Goal: Answer question/provide support: Share knowledge or assist other users

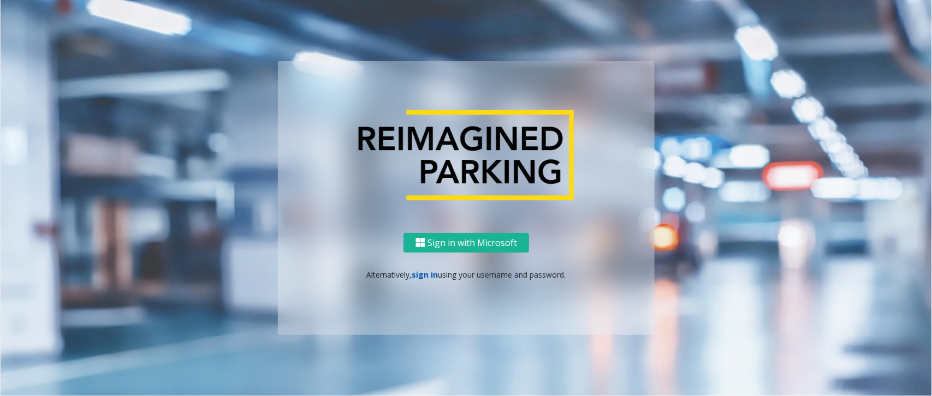
click at [419, 272] on link "sign in" at bounding box center [425, 275] width 26 height 10
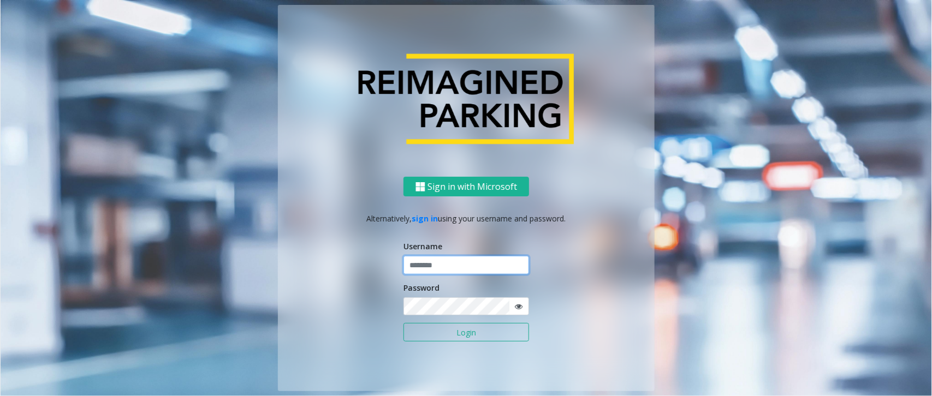
click at [419, 271] on input "text" at bounding box center [466, 265] width 126 height 19
paste input "*******"
type input "*******"
click at [518, 306] on icon at bounding box center [519, 307] width 8 height 8
click at [393, 301] on div "Sign in with Microsoft Alternatively, sign in using your username and password.…" at bounding box center [466, 284] width 377 height 214
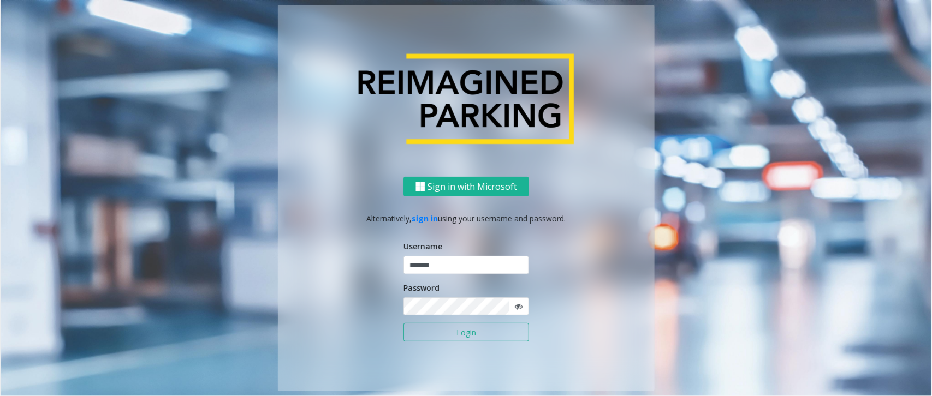
drag, startPoint x: 453, startPoint y: 333, endPoint x: 443, endPoint y: 322, distance: 15.8
click at [453, 333] on button "Login" at bounding box center [466, 332] width 126 height 19
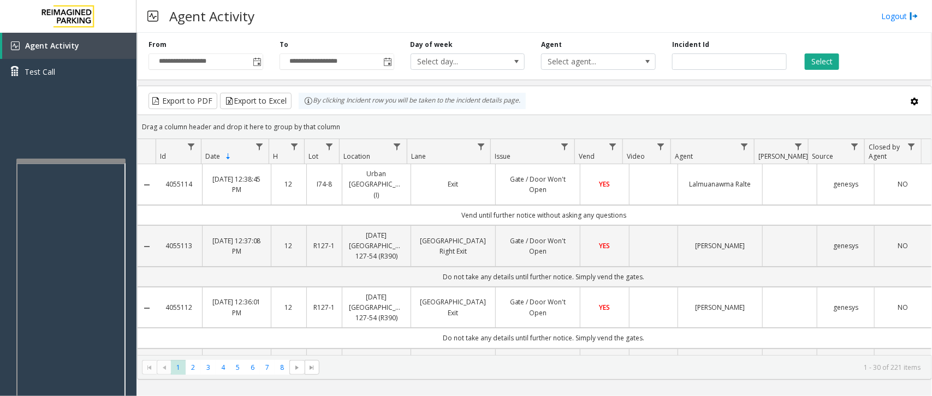
click at [17, 163] on div at bounding box center [70, 161] width 109 height 4
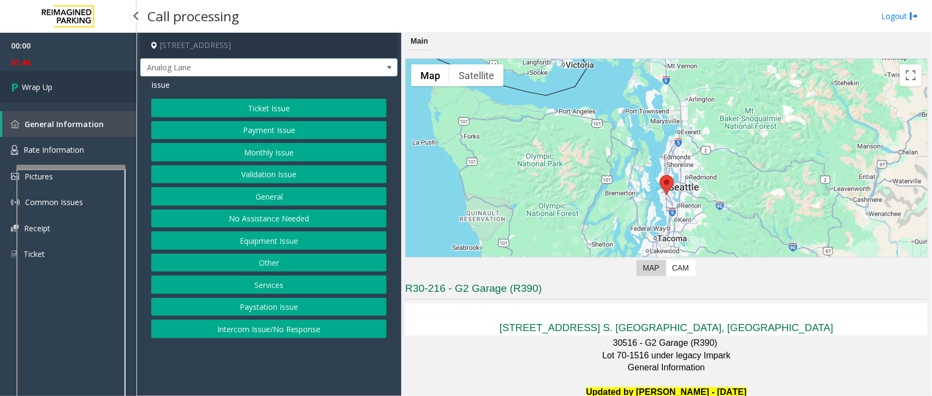
click at [47, 88] on span "Wrap Up" at bounding box center [37, 86] width 31 height 11
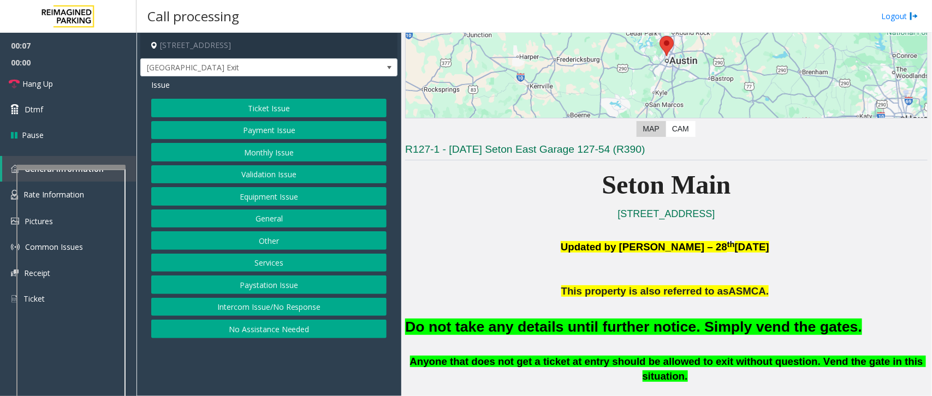
scroll to position [273, 0]
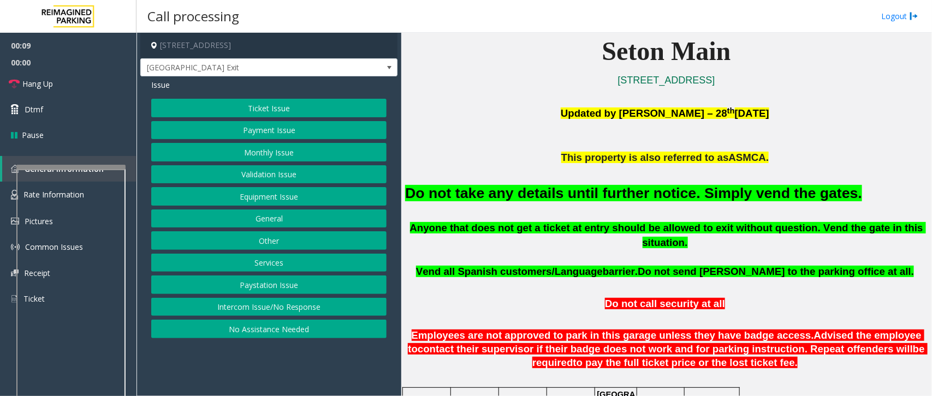
click at [269, 201] on button "Equipment Issue" at bounding box center [268, 196] width 235 height 19
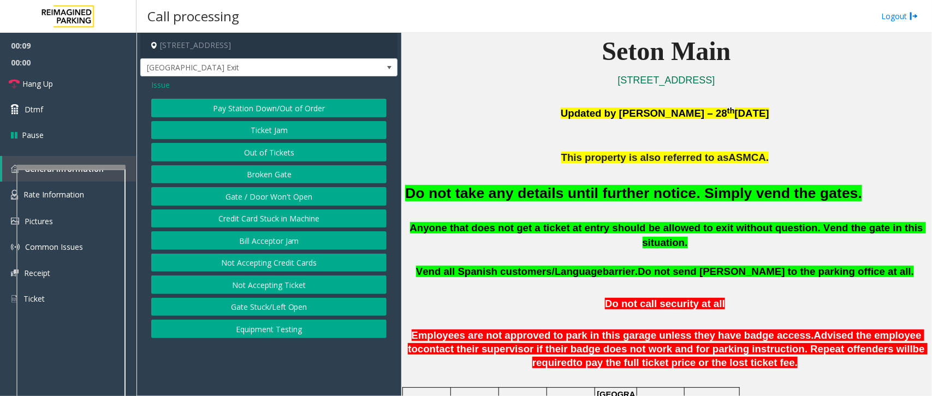
click at [257, 200] on button "Gate / Door Won't Open" at bounding box center [268, 196] width 235 height 19
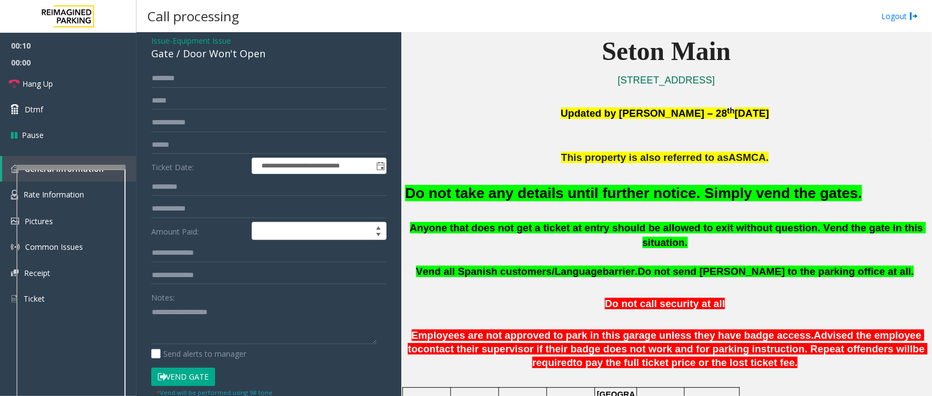
scroll to position [68, 0]
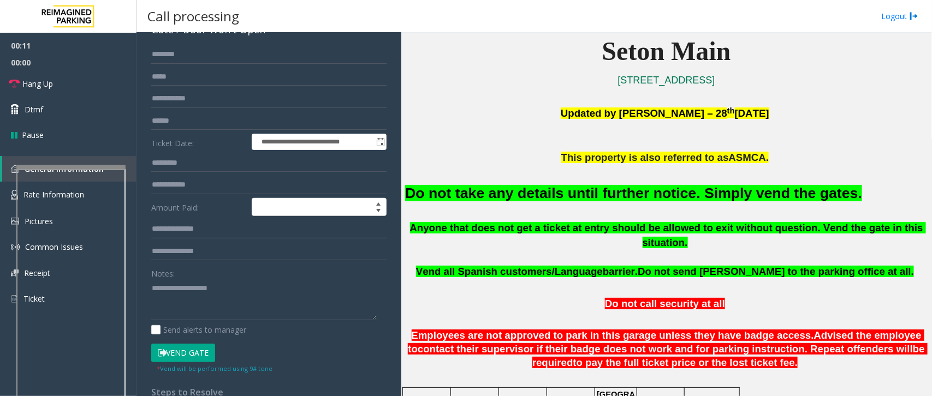
click at [175, 351] on button "Vend Gate" at bounding box center [183, 353] width 64 height 19
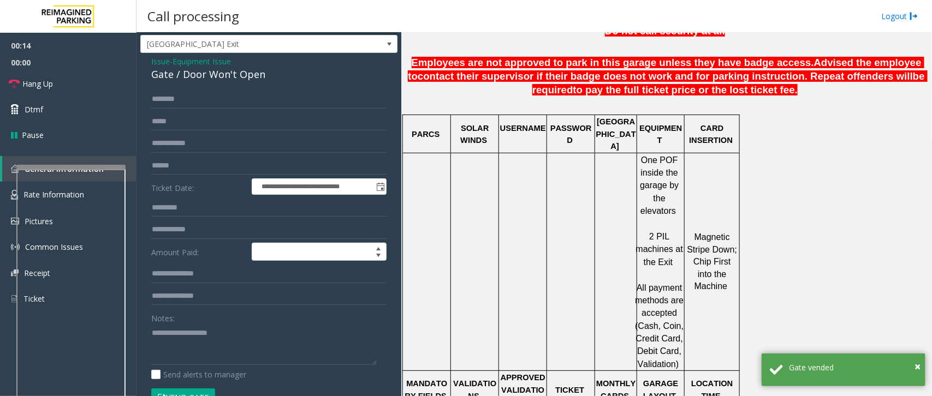
scroll to position [0, 0]
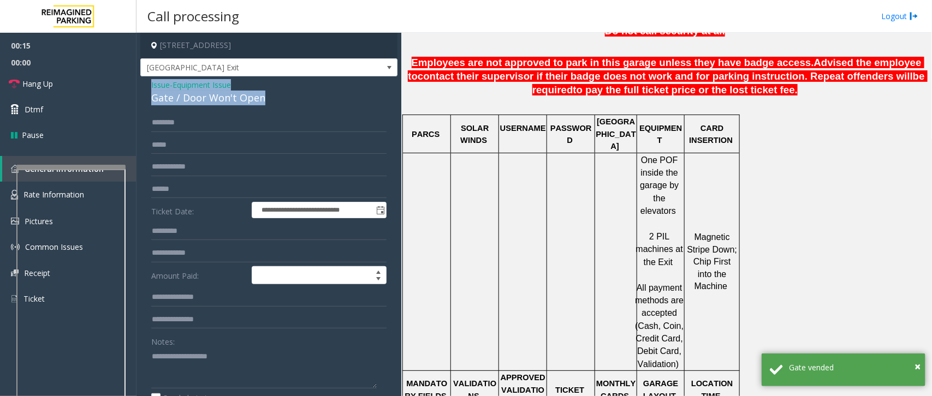
drag, startPoint x: 268, startPoint y: 94, endPoint x: 140, endPoint y: 88, distance: 128.4
click at [140, 88] on div "**********" at bounding box center [268, 339] width 257 height 526
copy div "Issue - Equipment Issue Gate / Door Won't Open"
click at [159, 378] on textarea at bounding box center [263, 368] width 225 height 41
paste textarea "**********"
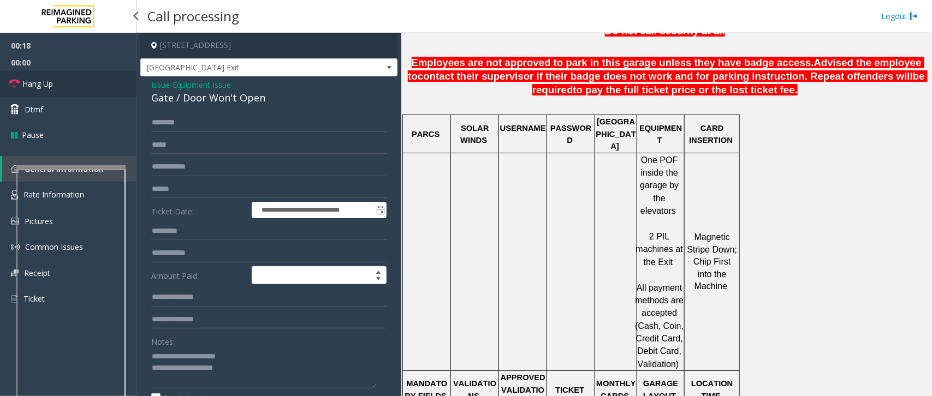
click at [76, 83] on link "Hang Up" at bounding box center [68, 84] width 136 height 26
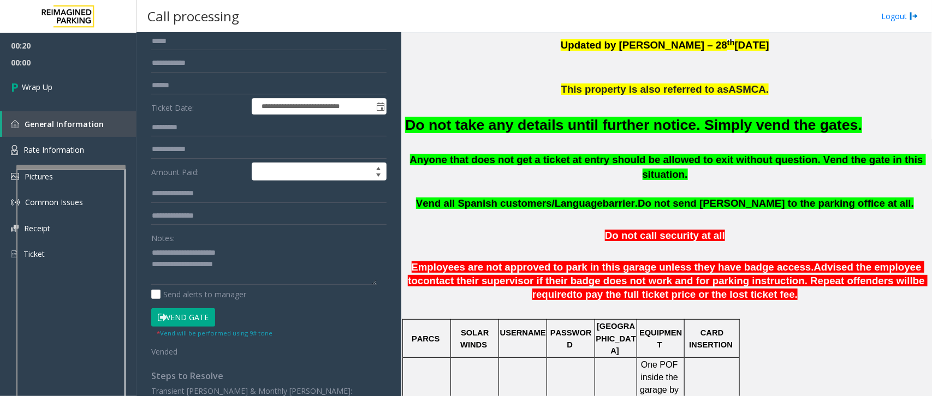
scroll to position [136, 0]
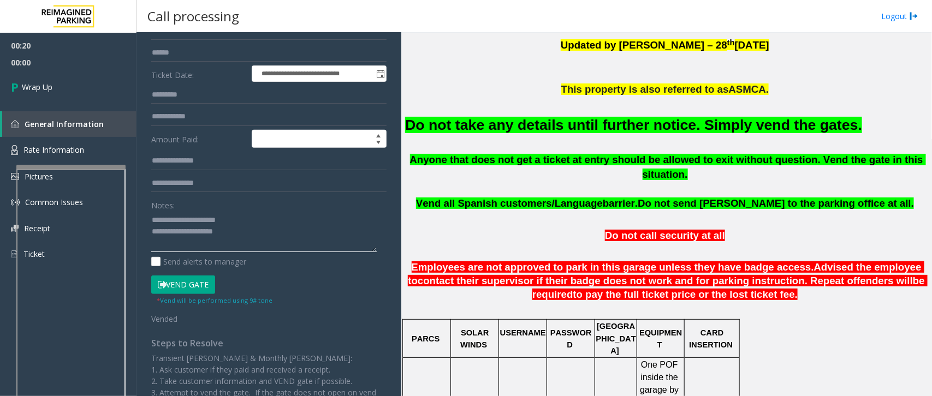
click at [299, 242] on textarea at bounding box center [263, 231] width 225 height 41
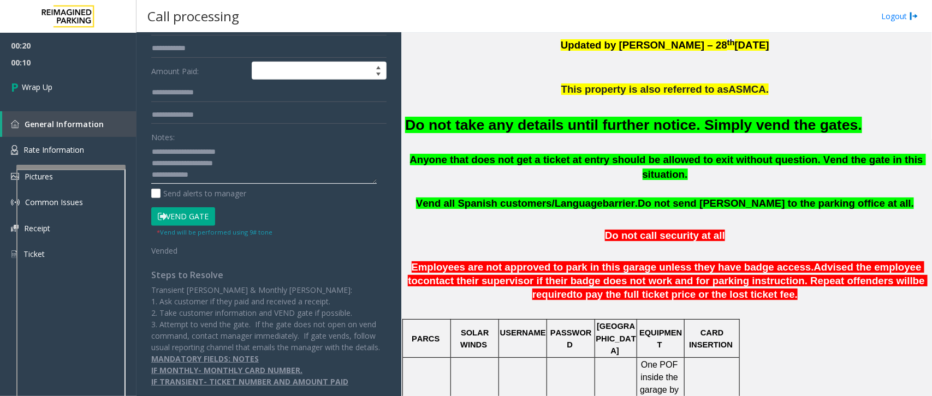
click at [211, 179] on textarea at bounding box center [263, 163] width 225 height 41
type textarea "**********"
click at [37, 82] on span "Wrap Up" at bounding box center [37, 86] width 31 height 11
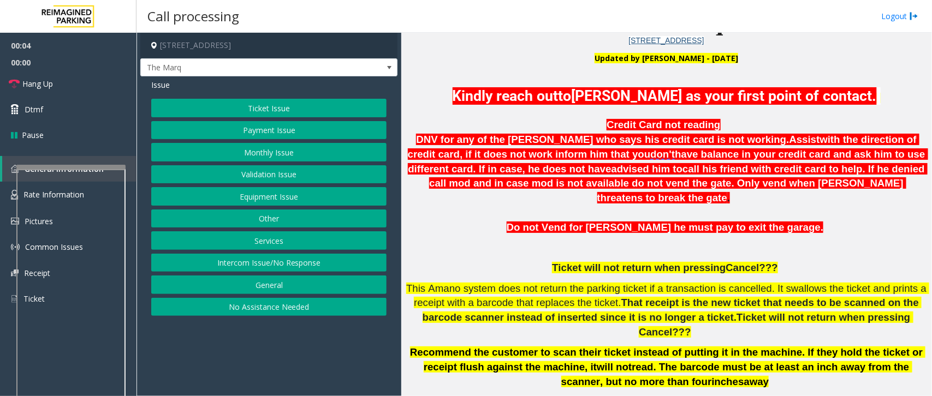
scroll to position [341, 0]
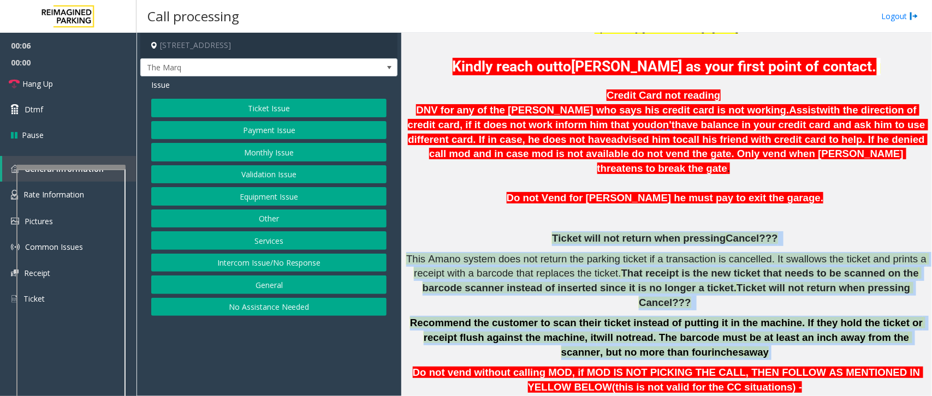
drag, startPoint x: 557, startPoint y: 217, endPoint x: 701, endPoint y: 314, distance: 173.8
click at [701, 314] on h6 "Credit Card not reading DNV for any of the [PERSON_NAME] who says his credit ca…" at bounding box center [666, 353] width 522 height 530
click at [701, 316] on p "Recommend the customer to scan their ticket instead of putting it in the machin…" at bounding box center [666, 338] width 522 height 44
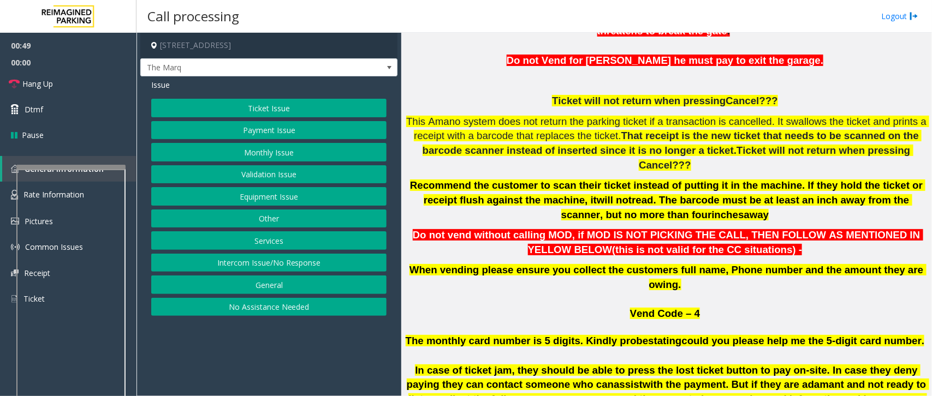
scroll to position [477, 0]
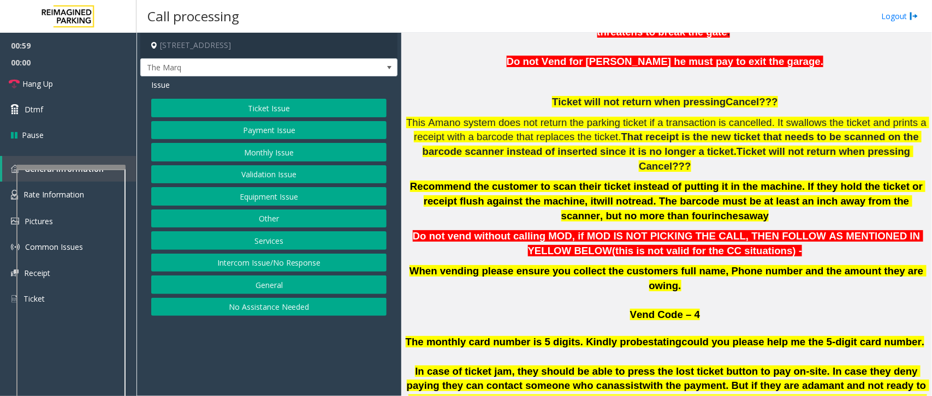
click at [255, 110] on button "Ticket Issue" at bounding box center [268, 108] width 235 height 19
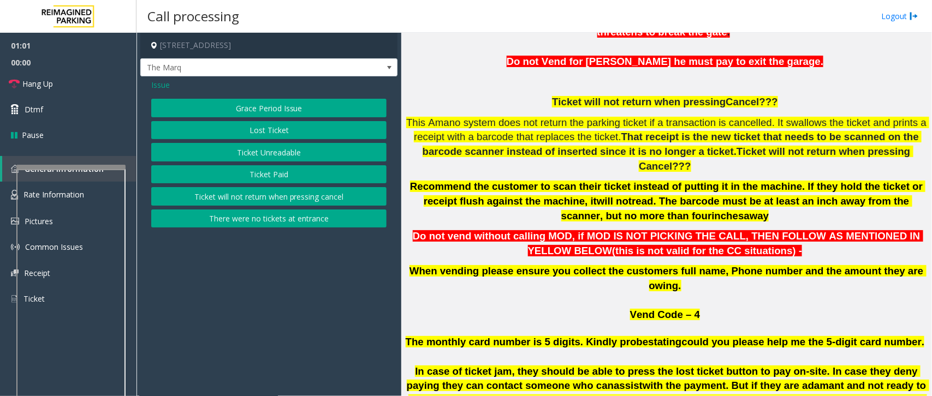
click at [250, 202] on button "Ticket will not return when pressing cancel" at bounding box center [268, 196] width 235 height 19
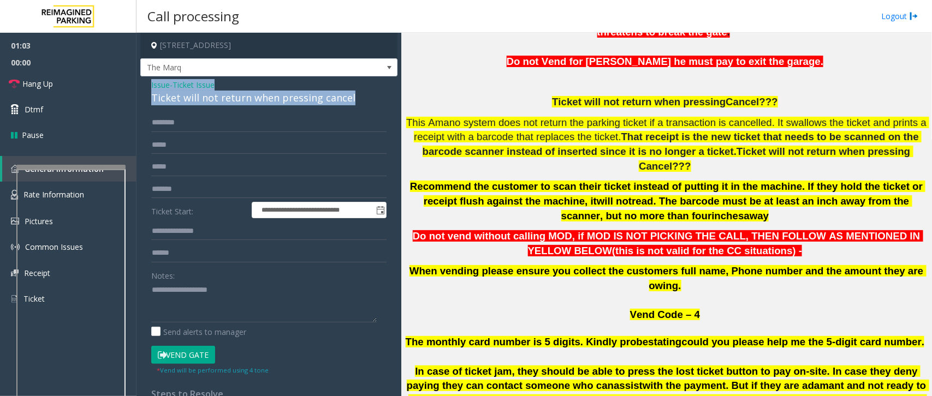
drag, startPoint x: 353, startPoint y: 95, endPoint x: 146, endPoint y: 80, distance: 207.4
click at [146, 80] on div "**********" at bounding box center [268, 354] width 257 height 556
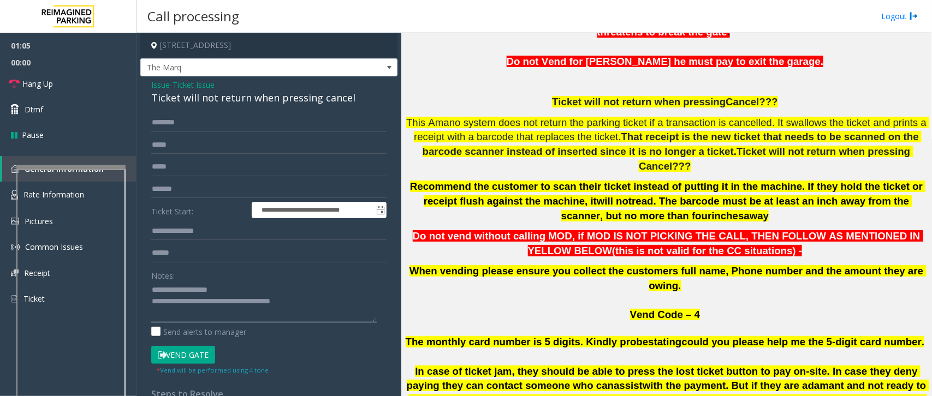
click at [309, 306] on textarea at bounding box center [263, 302] width 225 height 41
click at [83, 75] on link "Hang Up" at bounding box center [68, 84] width 136 height 26
click at [223, 317] on textarea at bounding box center [263, 302] width 225 height 41
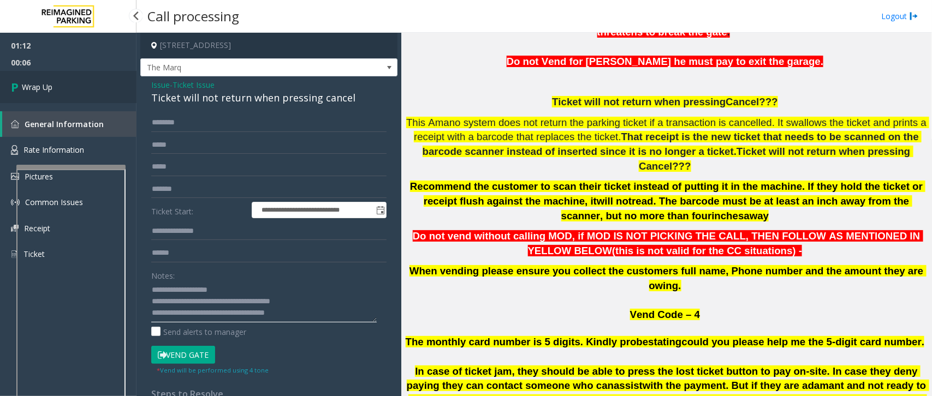
type textarea "**********"
click at [101, 93] on link "Wrap Up" at bounding box center [68, 87] width 136 height 32
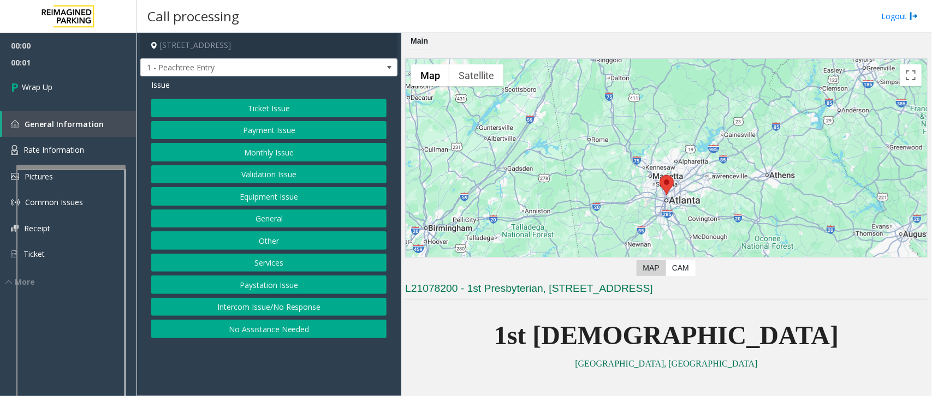
click at [213, 309] on button "Intercom Issue/No Response" at bounding box center [268, 307] width 235 height 19
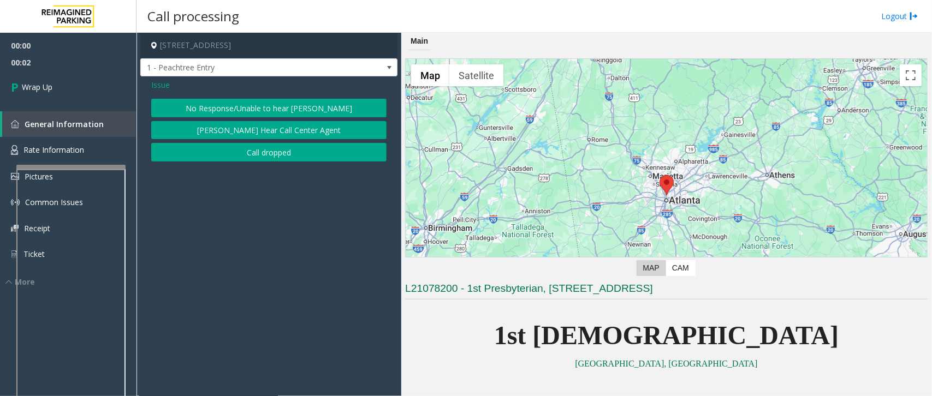
click at [248, 154] on button "Call dropped" at bounding box center [268, 152] width 235 height 19
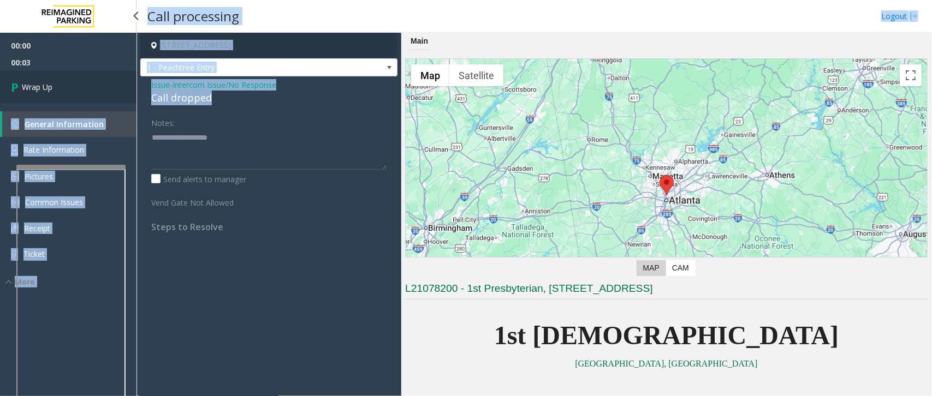
drag, startPoint x: 213, startPoint y: 104, endPoint x: 127, endPoint y: 92, distance: 87.1
click at [127, 92] on app-root "00:00 00:03 Wrap Up General Information Rate Information Pictures Common Issues…" at bounding box center [466, 198] width 932 height 396
click at [186, 105] on div "Call dropped" at bounding box center [268, 98] width 235 height 15
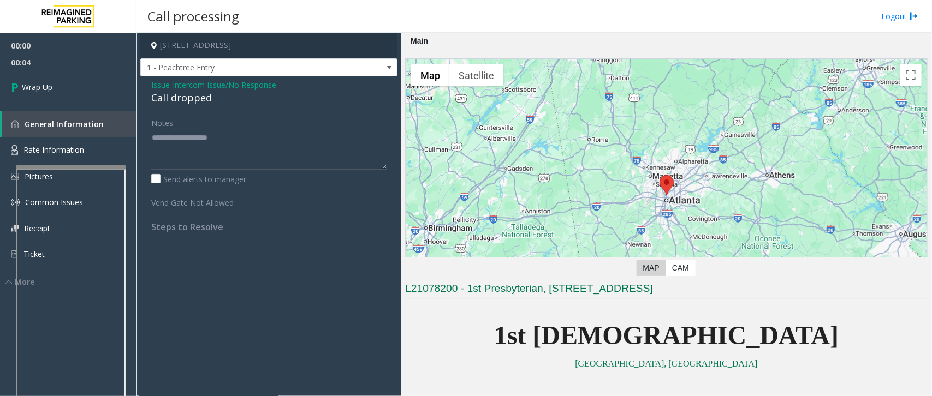
click at [175, 99] on div "Call dropped" at bounding box center [268, 98] width 235 height 15
type textarea "**********"
click at [74, 91] on link "Wrap Up" at bounding box center [68, 87] width 136 height 32
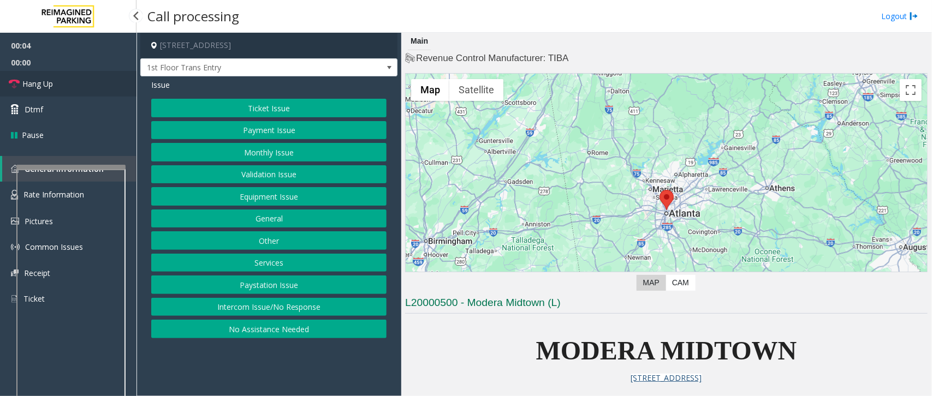
click at [52, 78] on span "Hang Up" at bounding box center [37, 83] width 31 height 11
click at [200, 319] on div "Ticket Issue Payment Issue Monthly Issue Validation Issue Equipment Issue Gener…" at bounding box center [268, 219] width 235 height 240
click at [195, 331] on button "No Assistance Needed" at bounding box center [268, 329] width 235 height 19
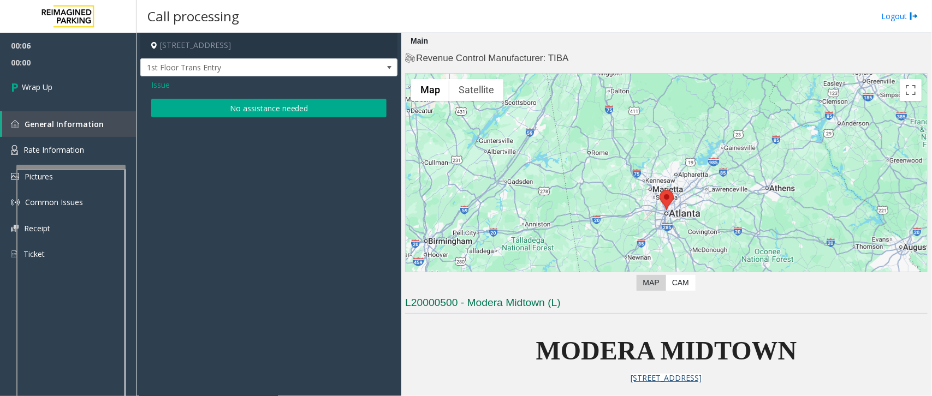
click at [231, 104] on button "No assistance needed" at bounding box center [268, 108] width 235 height 19
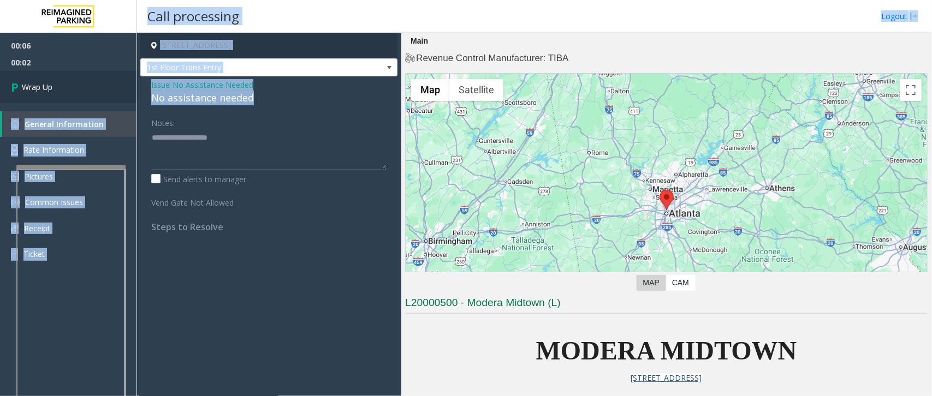
drag, startPoint x: 262, startPoint y: 99, endPoint x: 133, endPoint y: 93, distance: 130.0
click at [133, 93] on app-root "00:06 00:02 Wrap Up General Information Rate Information Pictures Common Issues…" at bounding box center [466, 198] width 932 height 396
click at [176, 99] on div "No assistance needed" at bounding box center [268, 98] width 235 height 15
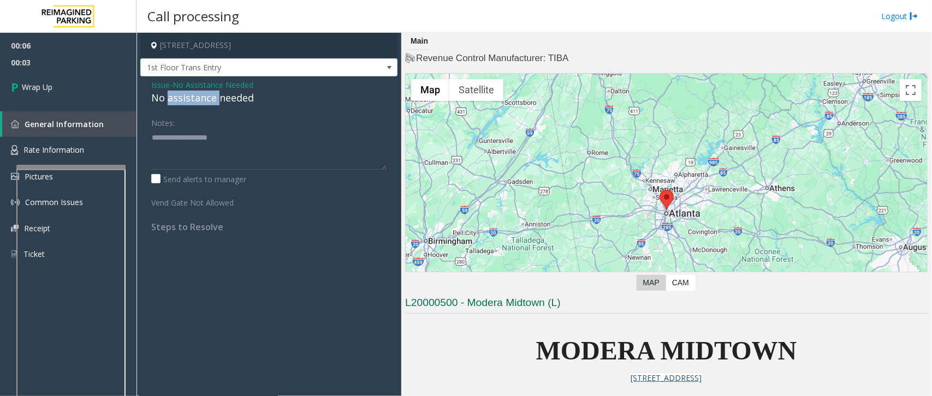
click at [176, 99] on div "No assistance needed" at bounding box center [268, 98] width 235 height 15
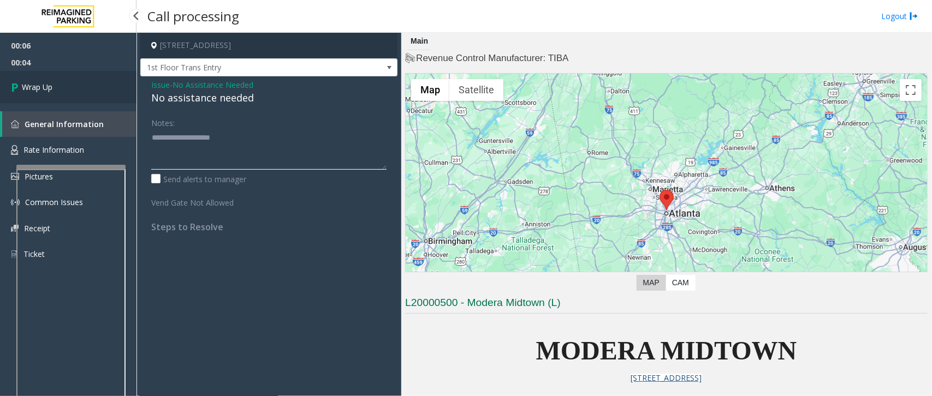
type textarea "**********"
click at [74, 71] on link "Wrap Up" at bounding box center [68, 87] width 136 height 32
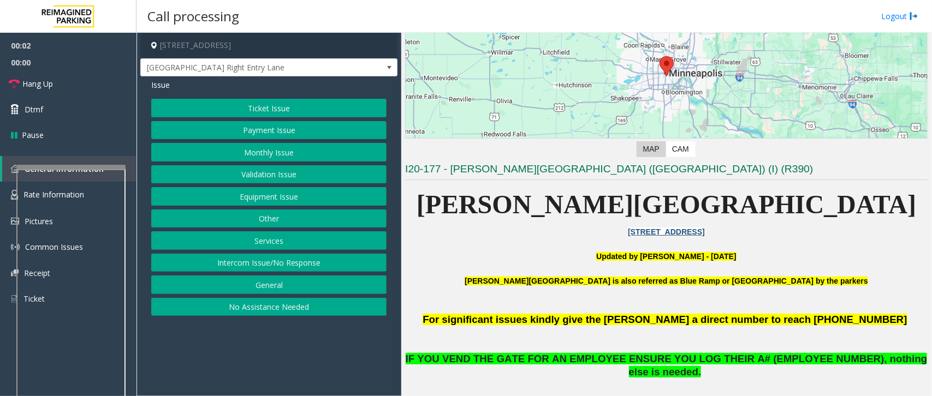
scroll to position [136, 0]
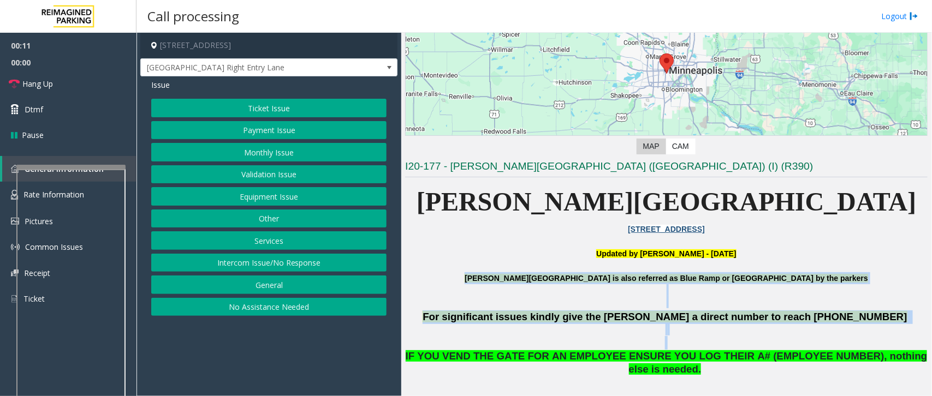
drag, startPoint x: 508, startPoint y: 277, endPoint x: 725, endPoint y: 347, distance: 228.3
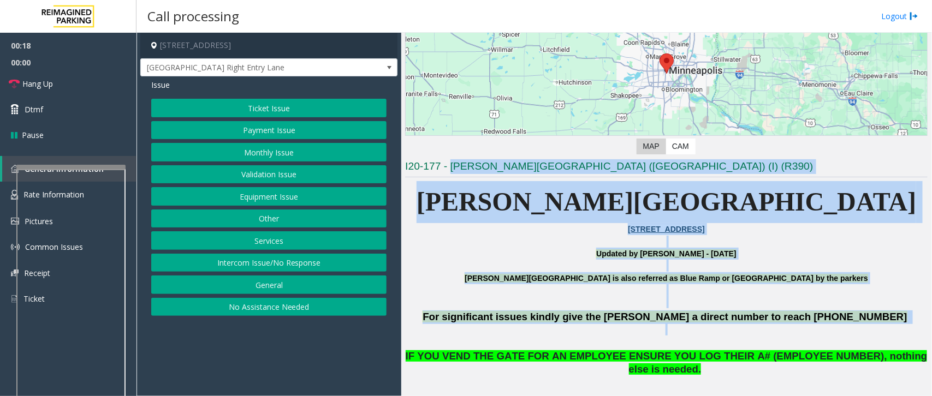
drag, startPoint x: 449, startPoint y: 166, endPoint x: 741, endPoint y: 333, distance: 335.6
click at [737, 330] on p at bounding box center [666, 337] width 522 height 26
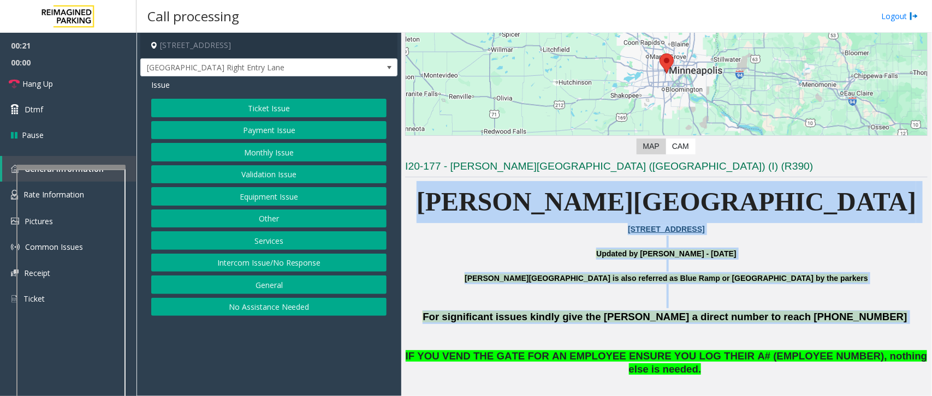
drag, startPoint x: 830, startPoint y: 315, endPoint x: 531, endPoint y: 199, distance: 320.6
click at [527, 206] on p "[PERSON_NAME][GEOGRAPHIC_DATA]" at bounding box center [666, 202] width 522 height 42
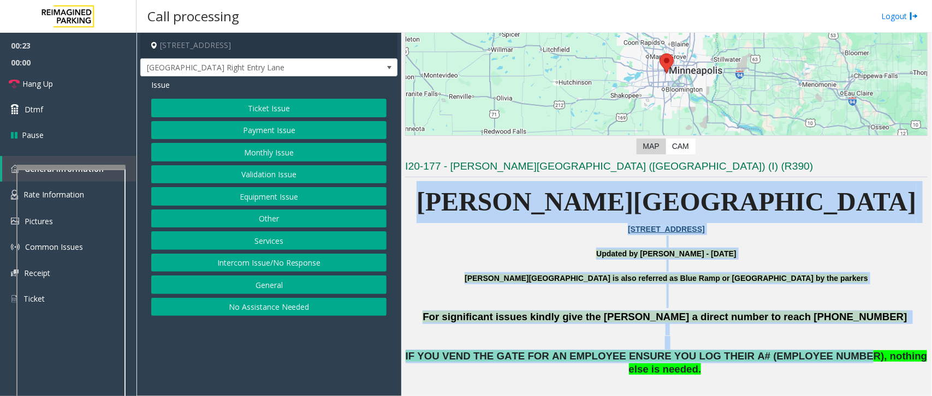
drag, startPoint x: 574, startPoint y: 202, endPoint x: 795, endPoint y: 358, distance: 270.2
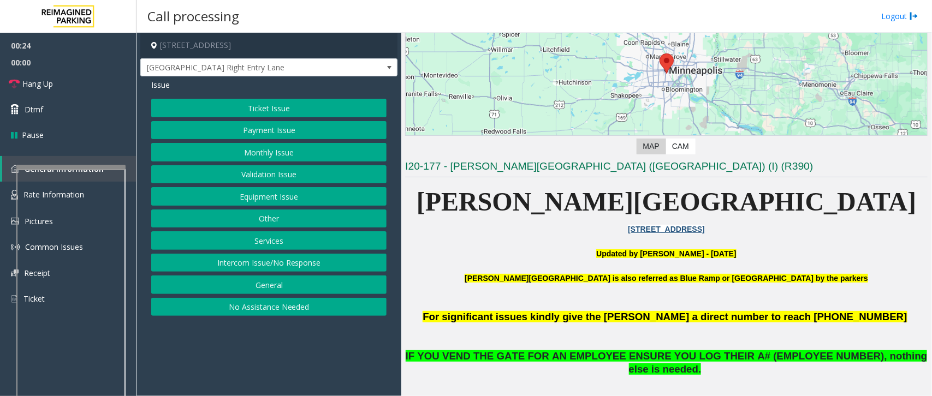
click at [838, 377] on p at bounding box center [666, 390] width 522 height 26
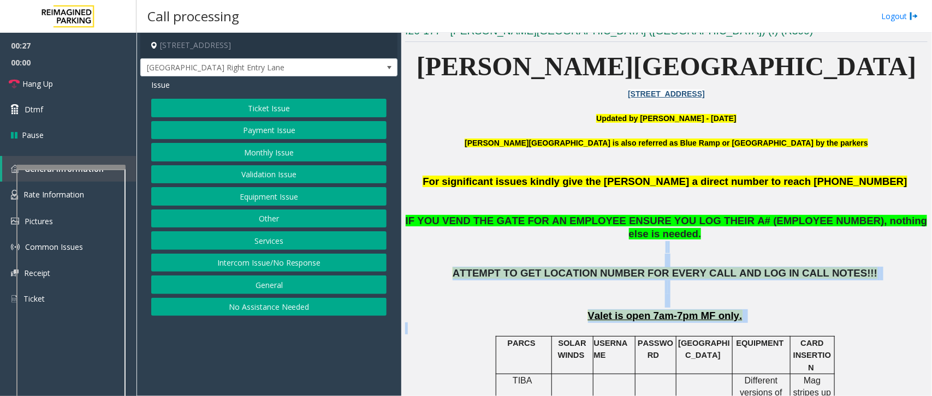
scroll to position [311, 0]
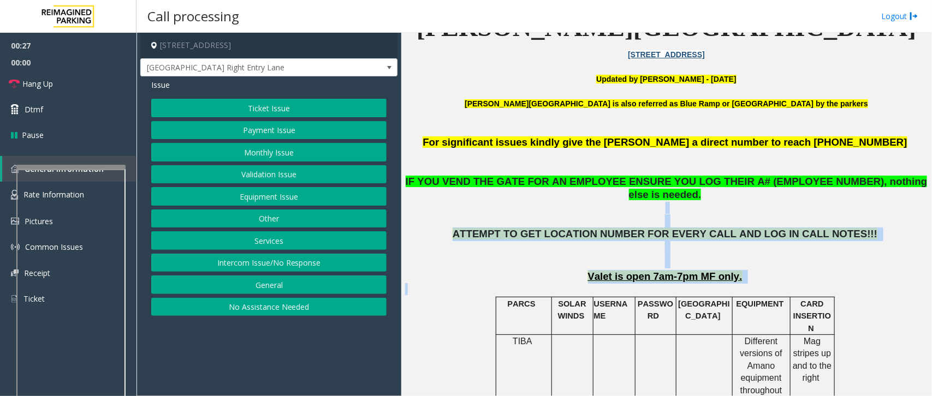
drag, startPoint x: 914, startPoint y: 356, endPoint x: 828, endPoint y: 358, distance: 85.7
click at [828, 247] on p "ATTEMPT TO GET LOCATION NUMBER FOR EVERY CALL AND LOG IN CALL NOTES!!!" at bounding box center [666, 248] width 522 height 40
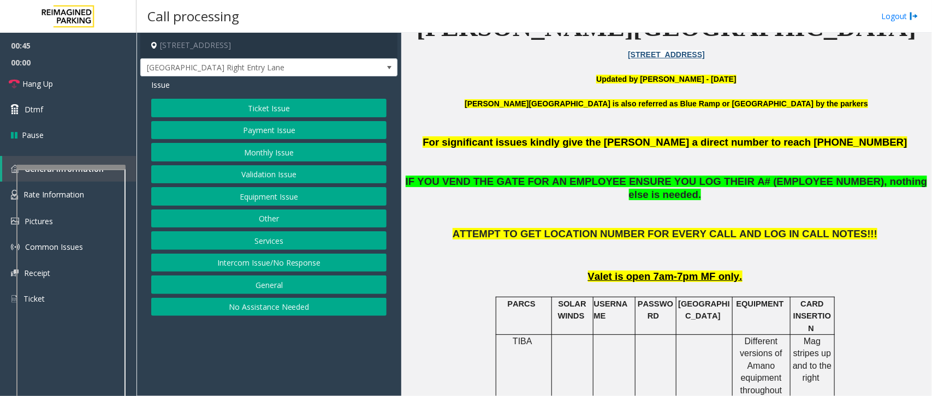
click at [266, 201] on button "Equipment Issue" at bounding box center [268, 196] width 235 height 19
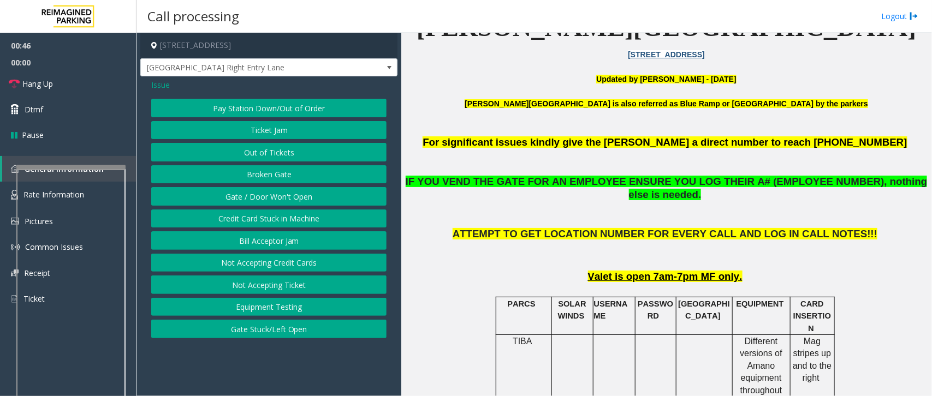
click at [266, 201] on button "Gate / Door Won't Open" at bounding box center [268, 196] width 235 height 19
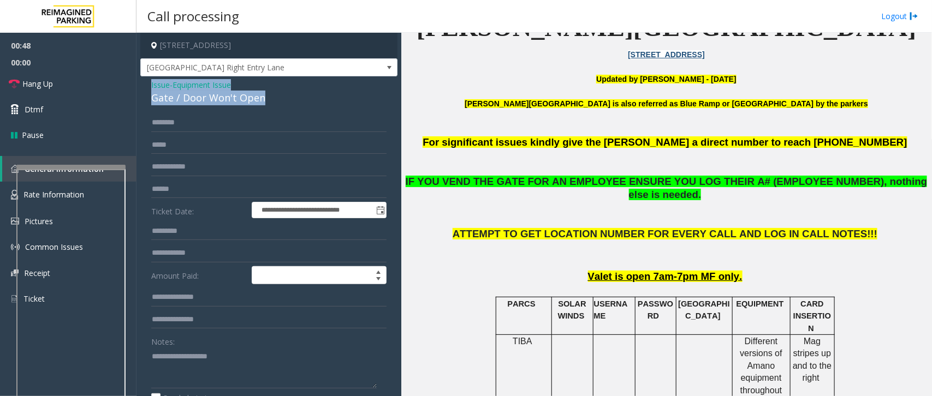
drag, startPoint x: 260, startPoint y: 99, endPoint x: 145, endPoint y: 80, distance: 116.7
click at [145, 80] on div "**********" at bounding box center [268, 352] width 257 height 553
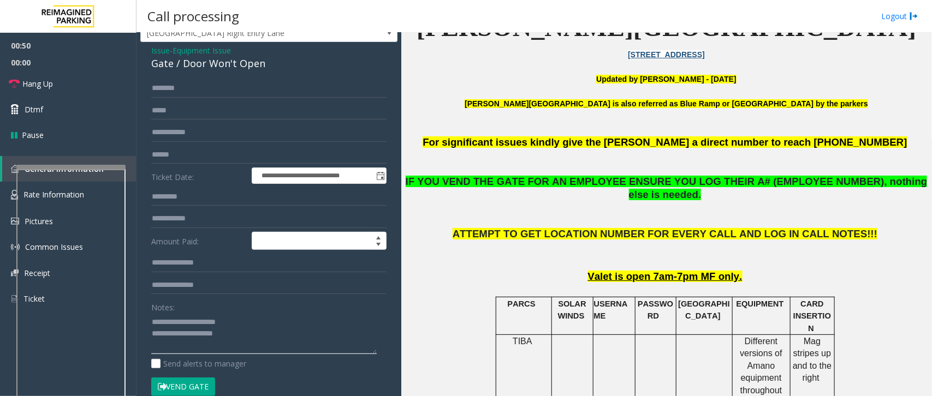
scroll to position [68, 0]
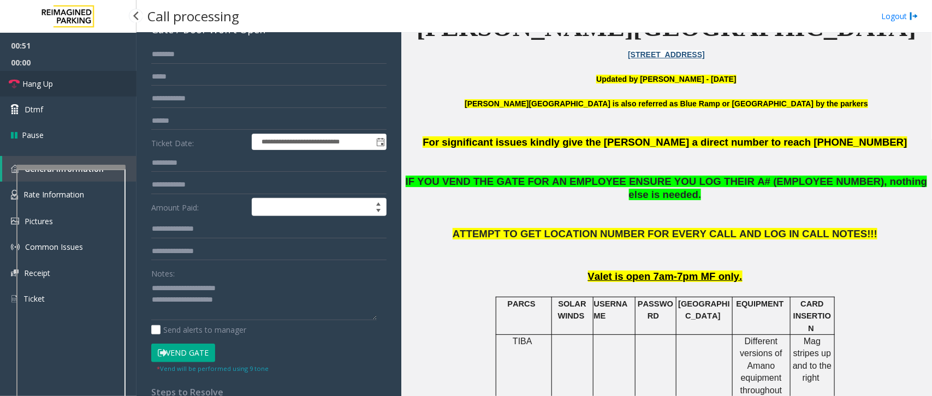
click at [82, 81] on link "Hang Up" at bounding box center [68, 84] width 136 height 26
click at [295, 313] on textarea at bounding box center [263, 299] width 225 height 41
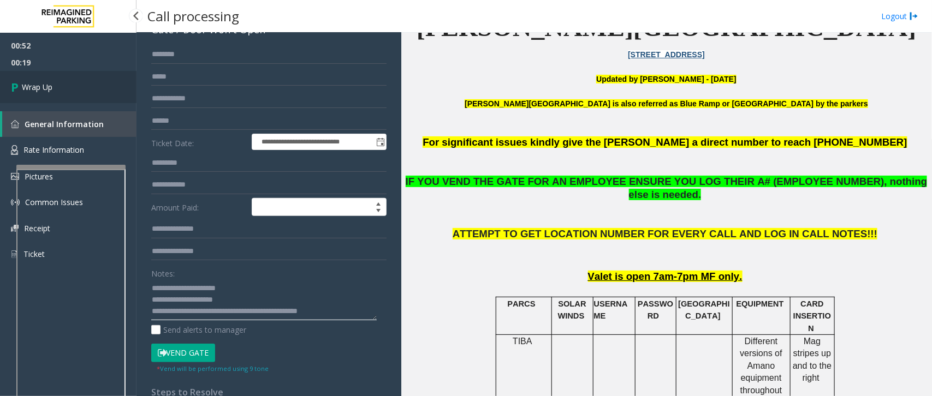
type textarea "**********"
click at [49, 85] on span "Wrap Up" at bounding box center [37, 86] width 31 height 11
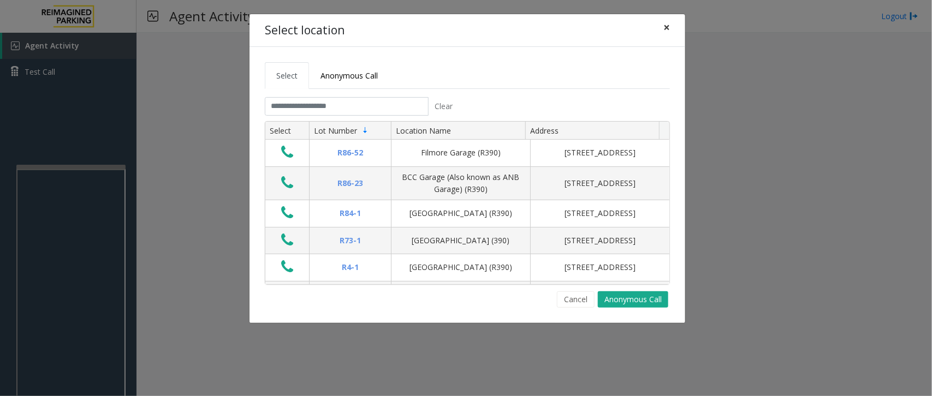
click at [659, 28] on button "×" at bounding box center [666, 27] width 22 height 27
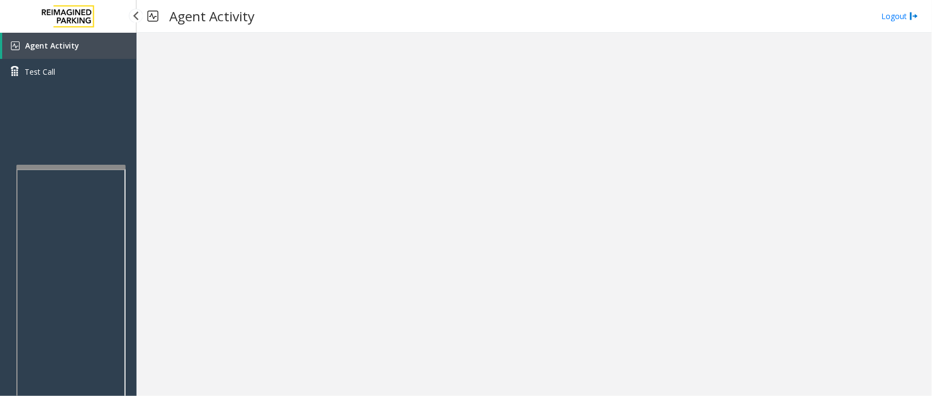
drag, startPoint x: 63, startPoint y: 49, endPoint x: 65, endPoint y: 42, distance: 7.4
click at [63, 49] on span "Agent Activity" at bounding box center [52, 45] width 54 height 10
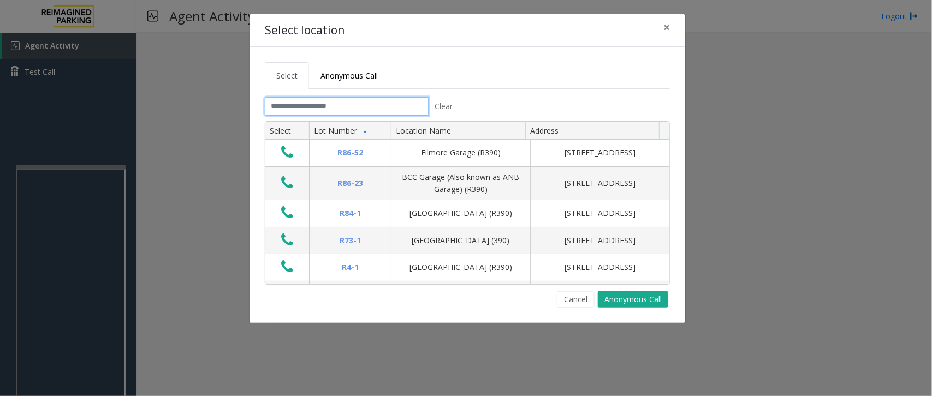
click at [331, 106] on input "text" at bounding box center [347, 106] width 164 height 19
click at [337, 81] on link "Anonymous Call" at bounding box center [349, 75] width 80 height 27
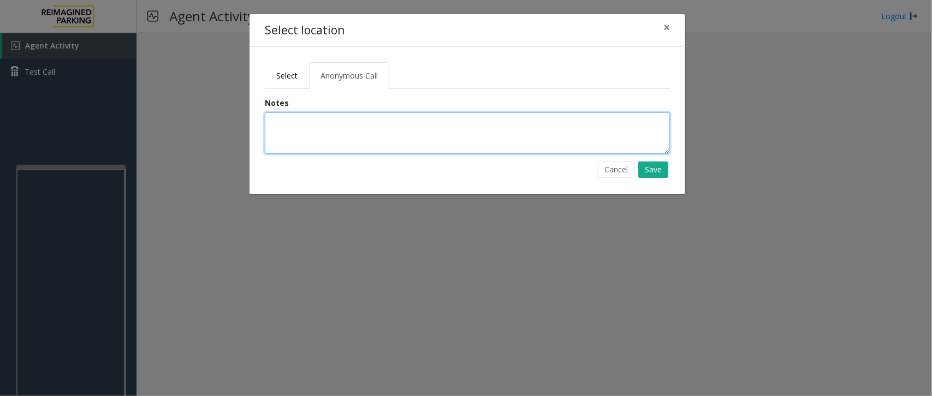
click at [294, 134] on textarea at bounding box center [467, 132] width 405 height 41
type textarea "**********"
click at [650, 170] on button "Save" at bounding box center [653, 170] width 30 height 16
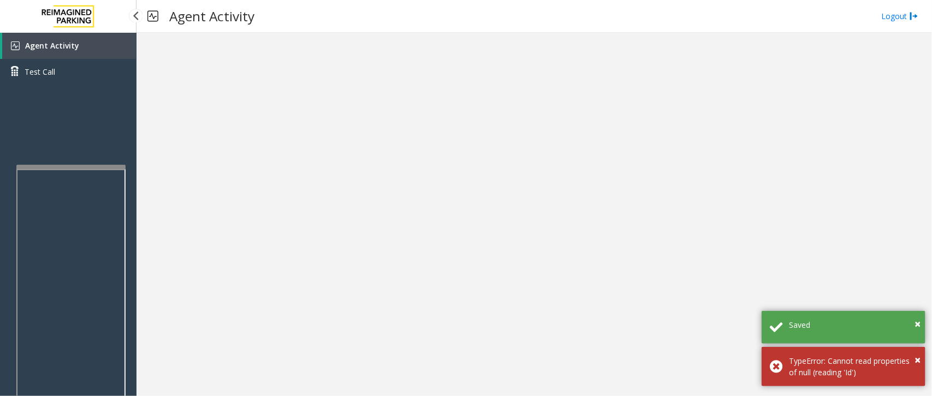
click at [67, 41] on span "Agent Activity" at bounding box center [52, 45] width 54 height 10
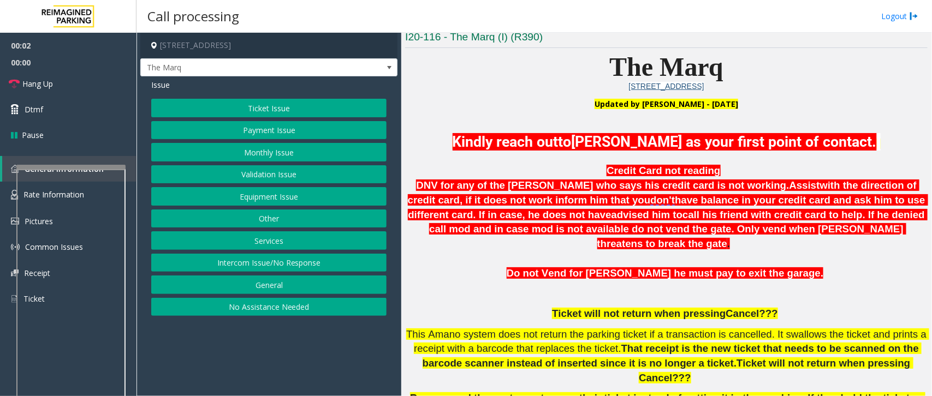
scroll to position [273, 0]
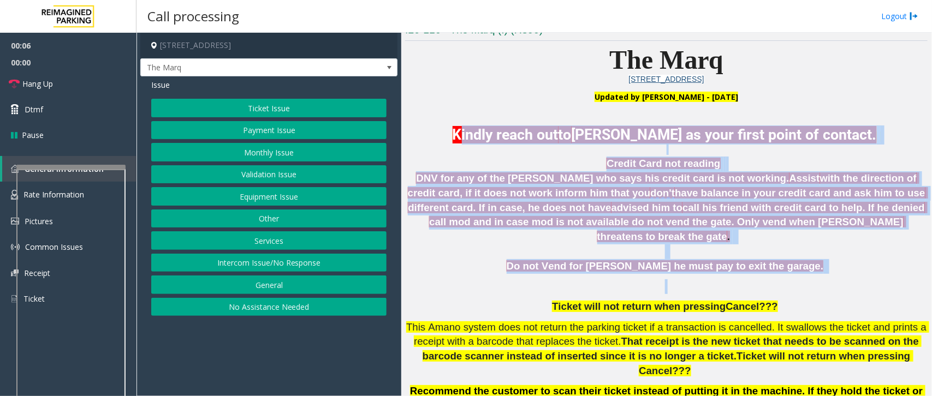
drag, startPoint x: 456, startPoint y: 130, endPoint x: 789, endPoint y: 260, distance: 357.3
click at [789, 260] on div "Updated by [PERSON_NAME] - [DATE] Kindly reach out to [PERSON_NAME] as your fir…" at bounding box center [666, 399] width 522 height 615
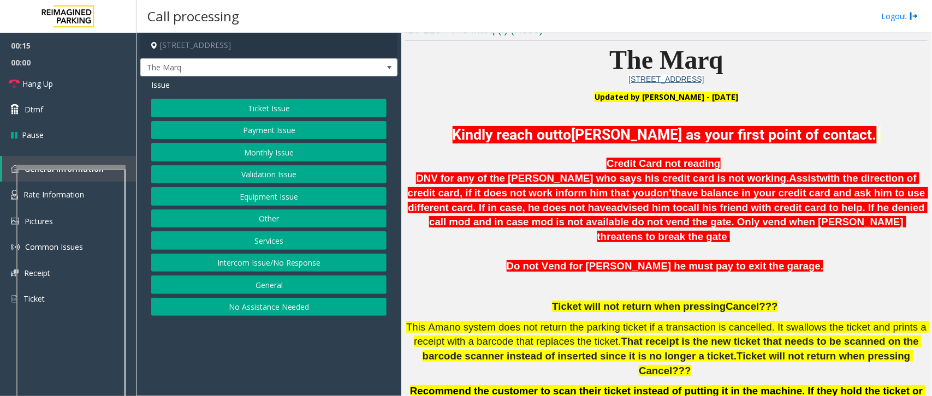
click at [232, 266] on button "Intercom Issue/No Response" at bounding box center [268, 263] width 235 height 19
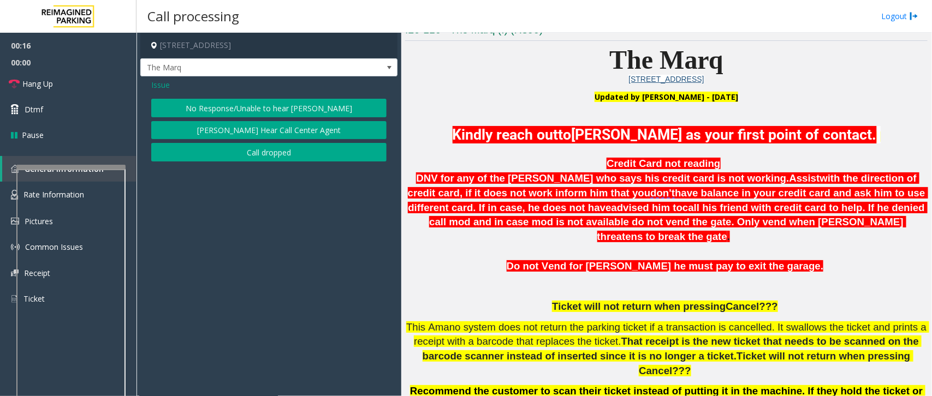
click at [223, 112] on button "No Response/Unable to hear [PERSON_NAME]" at bounding box center [268, 108] width 235 height 19
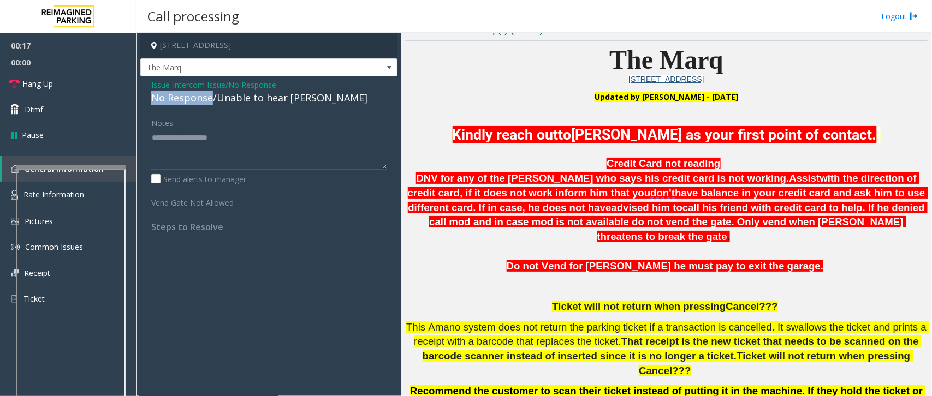
drag, startPoint x: 211, startPoint y: 100, endPoint x: 140, endPoint y: 97, distance: 71.0
click at [140, 97] on div "Issue - Intercom Issue/No Response No Response/Unable to hear [PERSON_NAME] Not…" at bounding box center [268, 159] width 257 height 167
click at [247, 135] on textarea at bounding box center [268, 149] width 235 height 41
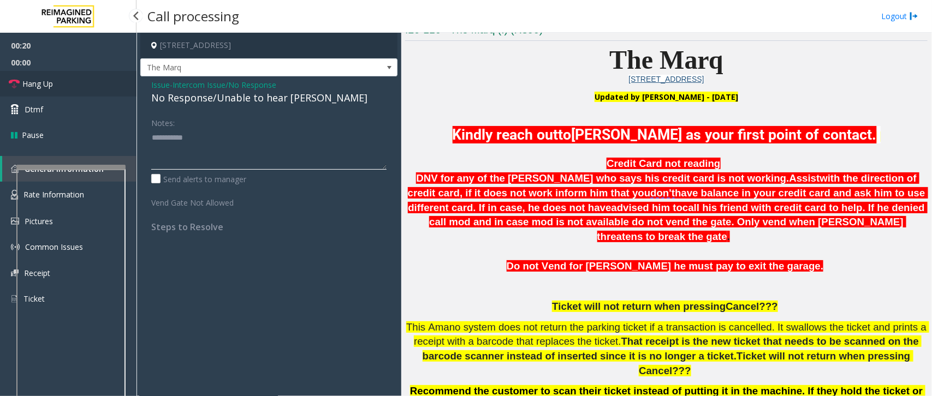
type textarea "**********"
click at [78, 86] on link "Hang Up" at bounding box center [68, 84] width 136 height 26
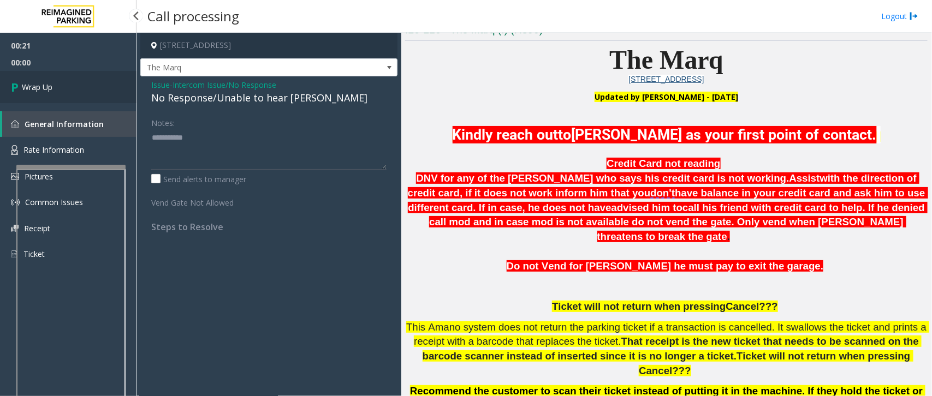
click at [48, 85] on span "Wrap Up" at bounding box center [37, 86] width 31 height 11
